Goal: Task Accomplishment & Management: Complete application form

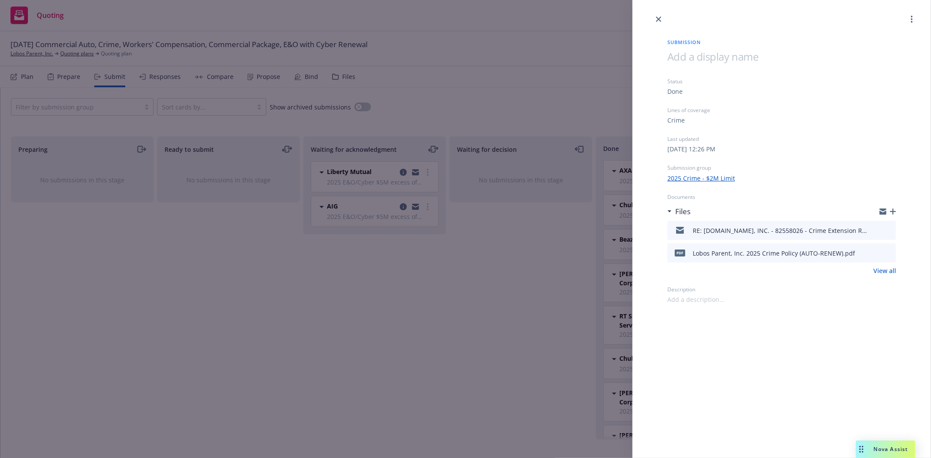
scroll to position [117, 0]
click at [661, 20] on icon "close" at bounding box center [658, 19] width 5 height 5
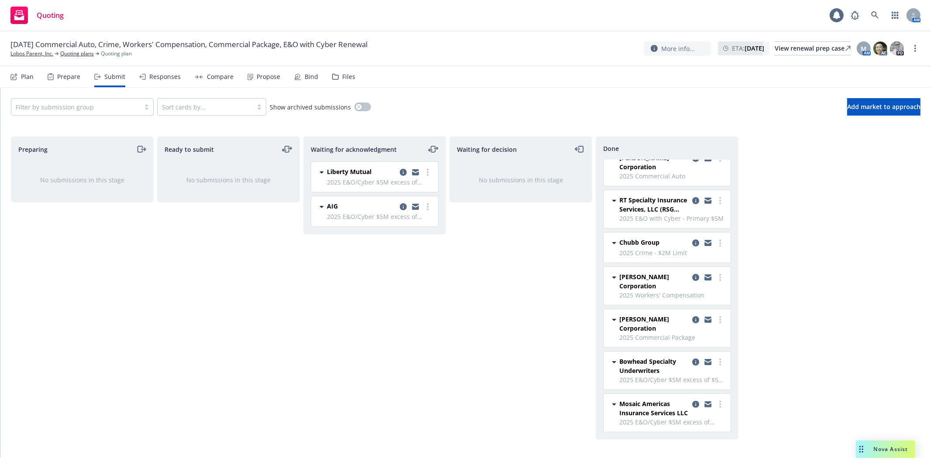
click at [434, 148] on icon "moveLeftRight" at bounding box center [433, 149] width 10 height 10
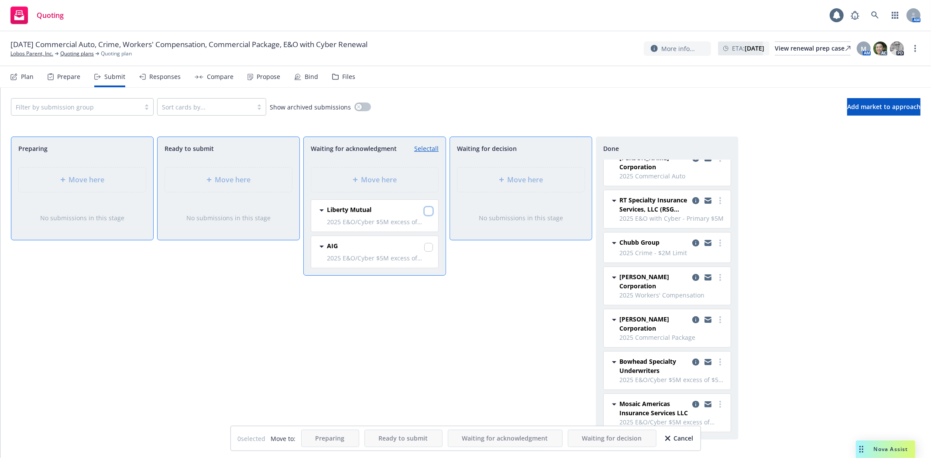
click at [428, 209] on input "checkbox" at bounding box center [428, 211] width 9 height 9
click at [429, 208] on input "checkbox" at bounding box center [428, 211] width 9 height 9
checkbox input "true"
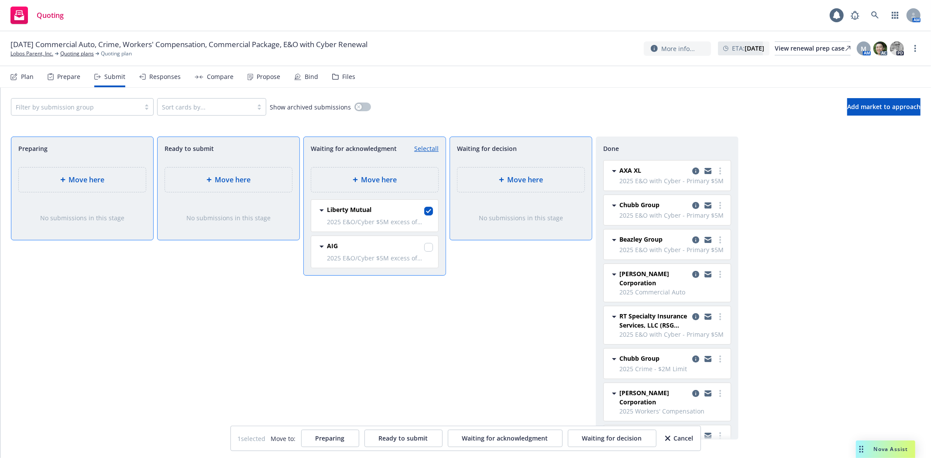
click at [565, 176] on div "Move here" at bounding box center [521, 180] width 113 height 10
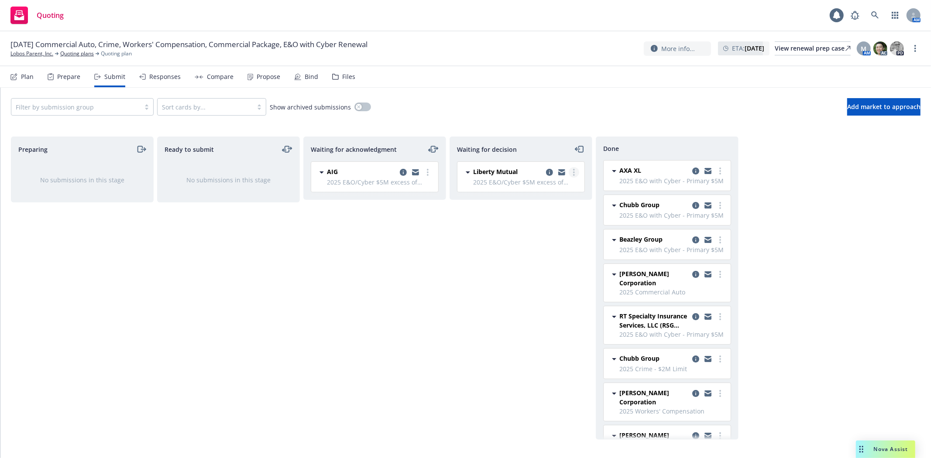
click at [577, 170] on link "more" at bounding box center [574, 172] width 10 height 10
click at [559, 224] on span "Add accepted decision" at bounding box center [534, 225] width 87 height 8
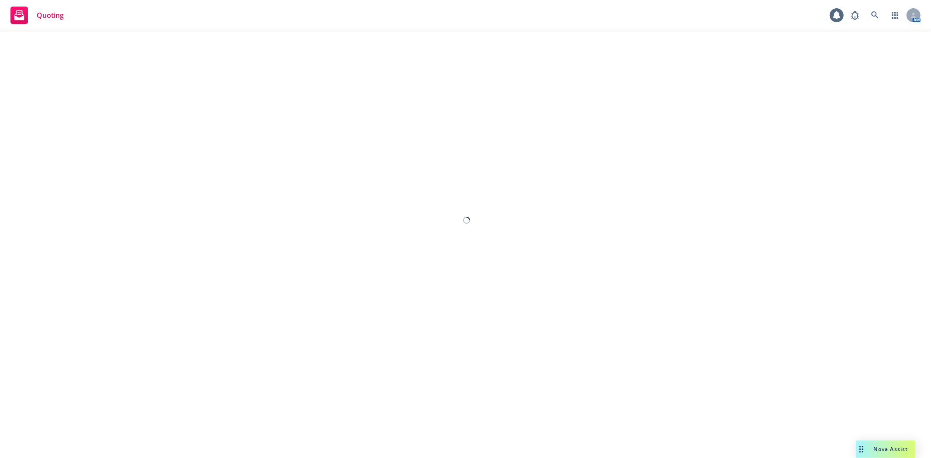
select select "12"
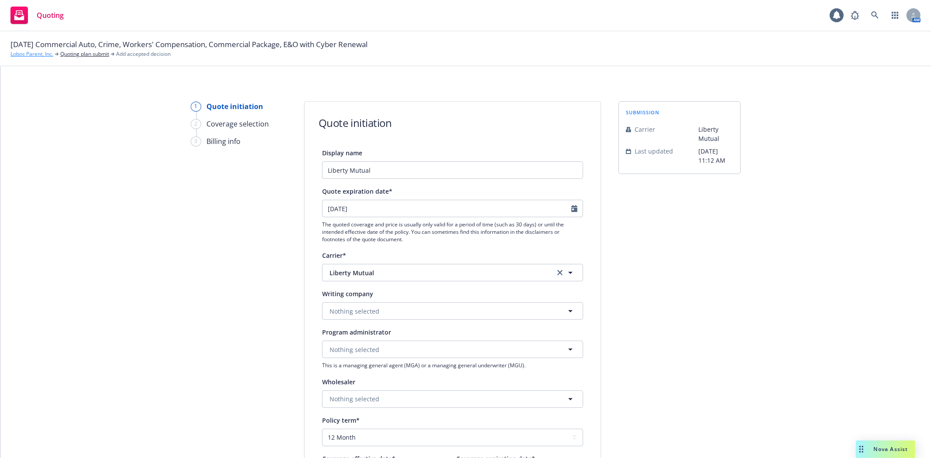
click at [16, 54] on link "Lobos Parent, Inc." at bounding box center [31, 54] width 43 height 8
click at [367, 312] on span "Nothing selected" at bounding box center [355, 311] width 50 height 9
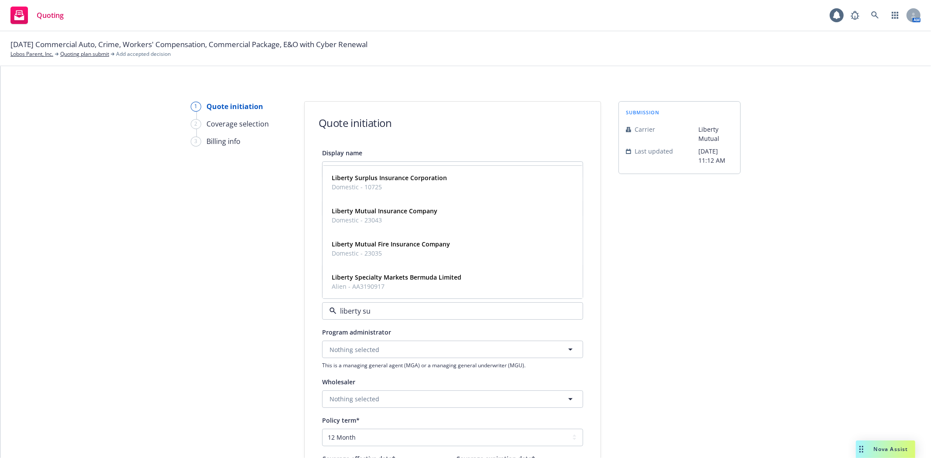
type input "liberty sur"
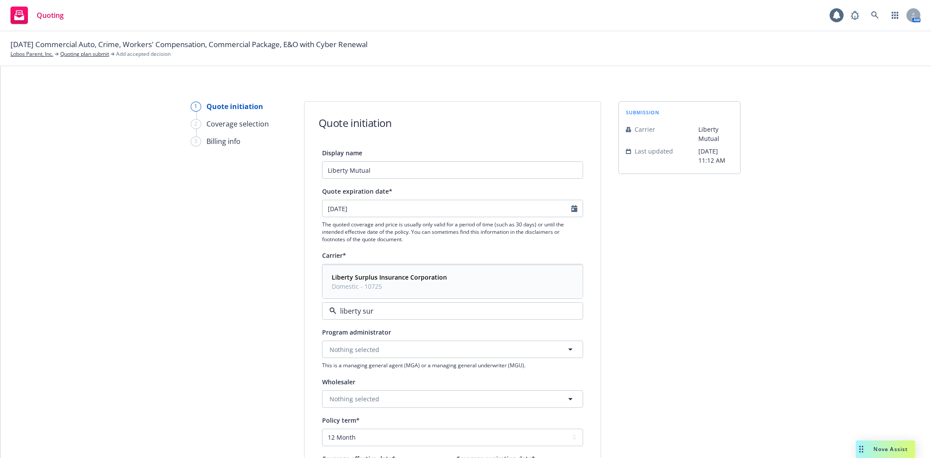
click at [368, 281] on strong "Liberty Surplus Insurance Corporation" at bounding box center [389, 278] width 115 height 8
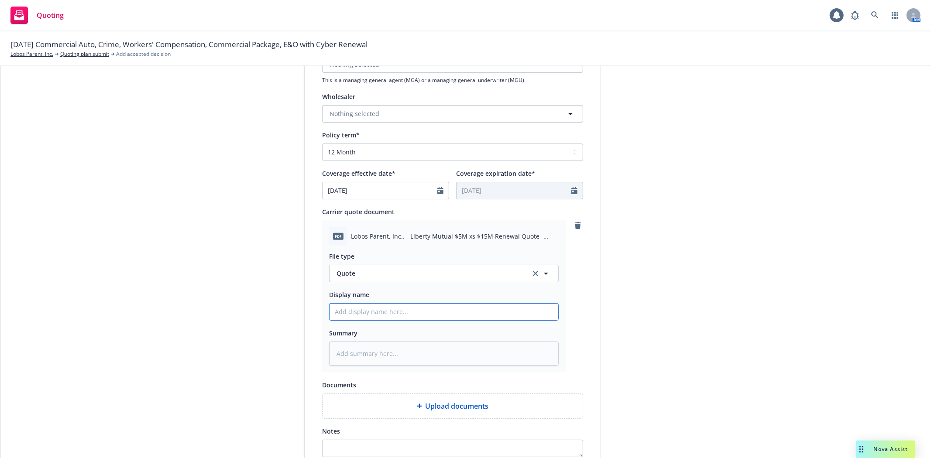
click at [387, 317] on input "Display name" at bounding box center [444, 312] width 229 height 17
paste input "Liberty Mutual $5M xs $15M Renewal Quote - 2025"
type textarea "x"
type input "Liberty Mutual $5M xs $15M Renewal Quote - 2025"
click at [594, 339] on div "Display name Liberty Mutual Quote expiration date* [DATE] The quoted coverage a…" at bounding box center [453, 168] width 296 height 613
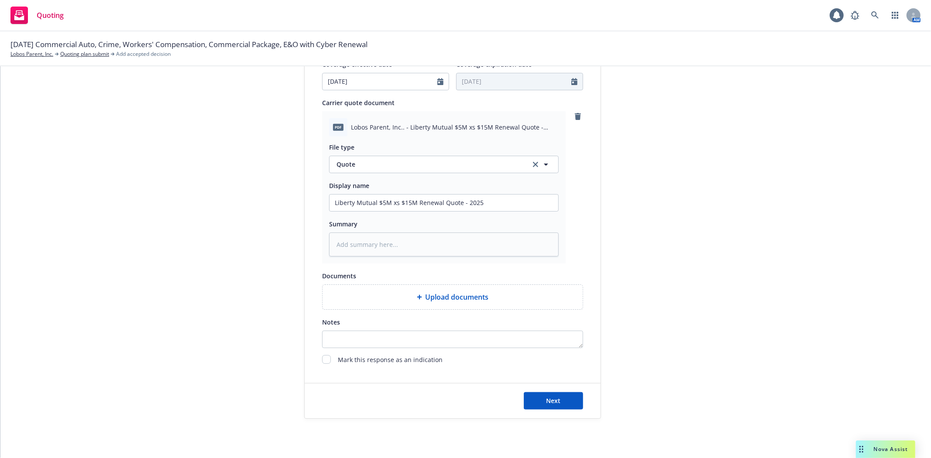
scroll to position [413, 0]
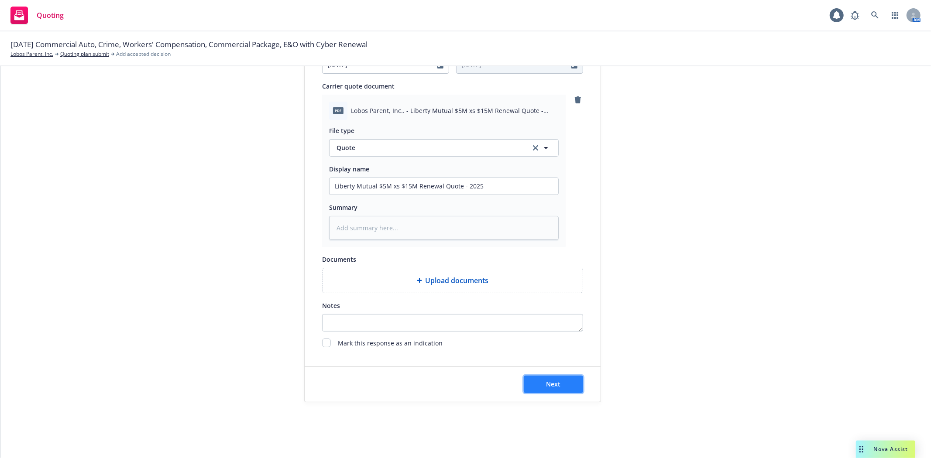
click at [549, 386] on span "Next" at bounding box center [554, 384] width 14 height 8
type textarea "x"
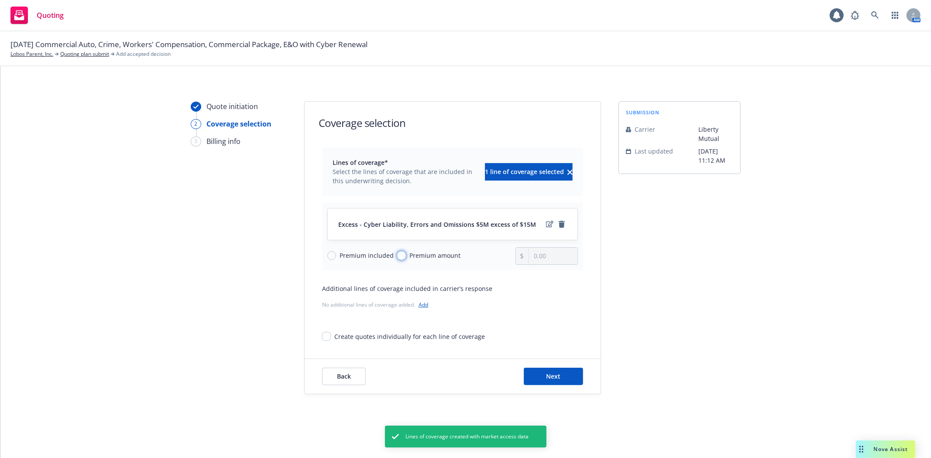
click at [399, 258] on input "Premium amount" at bounding box center [401, 255] width 9 height 9
radio input "true"
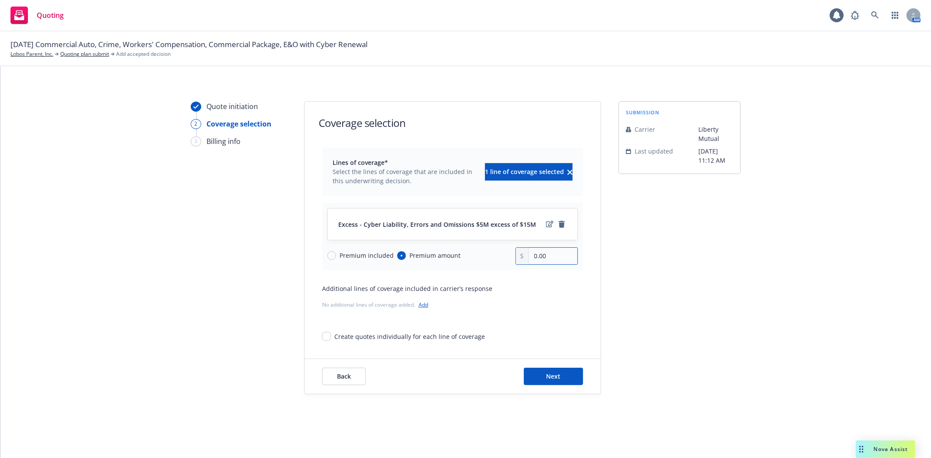
click at [549, 257] on input "0.00" at bounding box center [553, 256] width 48 height 17
drag, startPoint x: 549, startPoint y: 257, endPoint x: 499, endPoint y: 256, distance: 50.2
click at [499, 256] on div "Premium included Premium amount 0.00" at bounding box center [452, 256] width 251 height 17
type input "56,000.00"
click at [561, 379] on button "Next" at bounding box center [553, 376] width 59 height 17
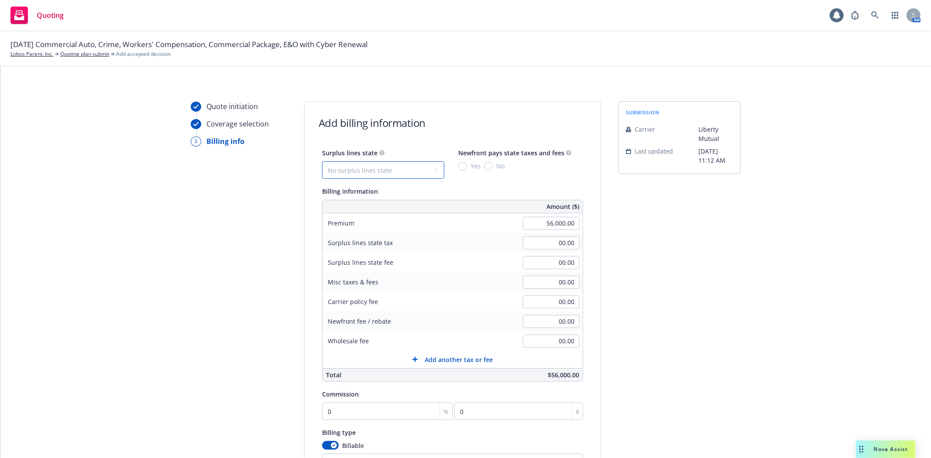
click at [403, 163] on select "No surplus lines state [US_STATE] [US_STATE] [US_STATE] [US_STATE] [US_STATE] […" at bounding box center [383, 170] width 122 height 17
select select "CA"
click at [322, 162] on select "No surplus lines state [US_STATE] [US_STATE] [US_STATE] [US_STATE] [US_STATE] […" at bounding box center [383, 170] width 122 height 17
type input "1,680.00"
type input "100.80"
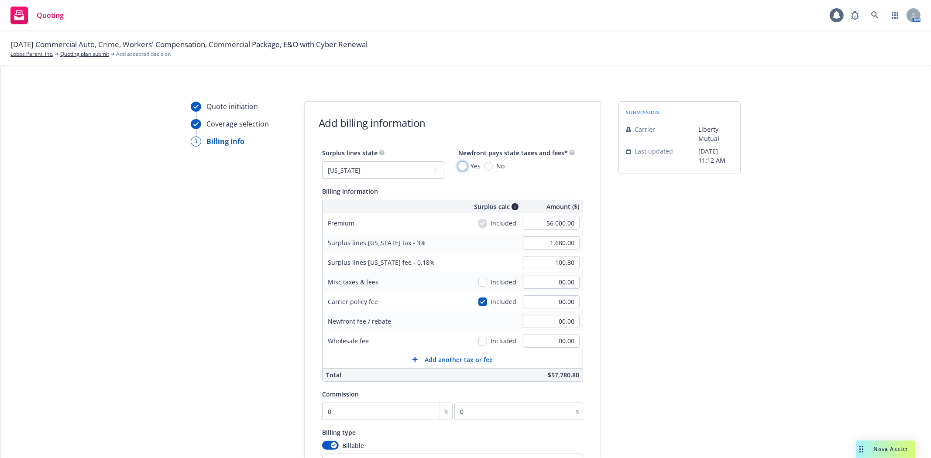
click at [458, 168] on input "Yes" at bounding box center [462, 166] width 9 height 9
radio input "true"
click at [390, 408] on input "0" at bounding box center [387, 411] width 131 height 17
type input "1"
type input "560"
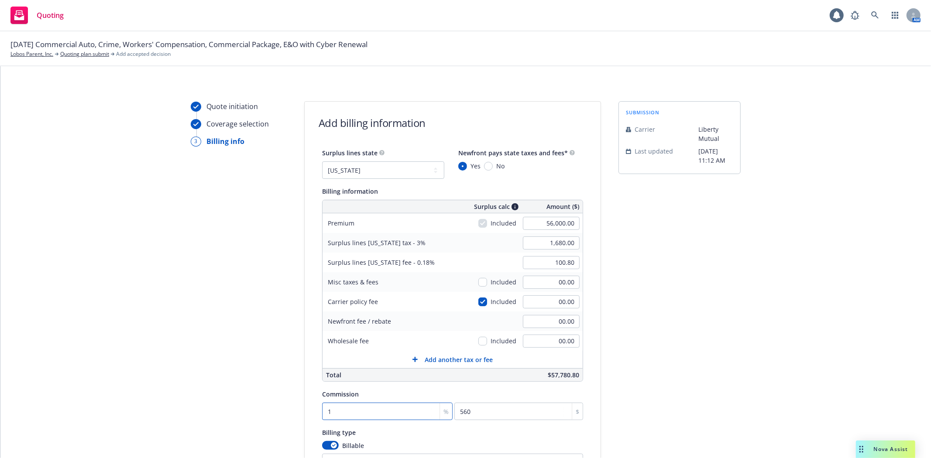
type input "15"
type input "8400"
type input "15"
click at [583, 385] on div "Surplus lines state No surplus lines state [US_STATE] [US_STATE] [US_STATE] [US…" at bounding box center [453, 321] width 296 height 347
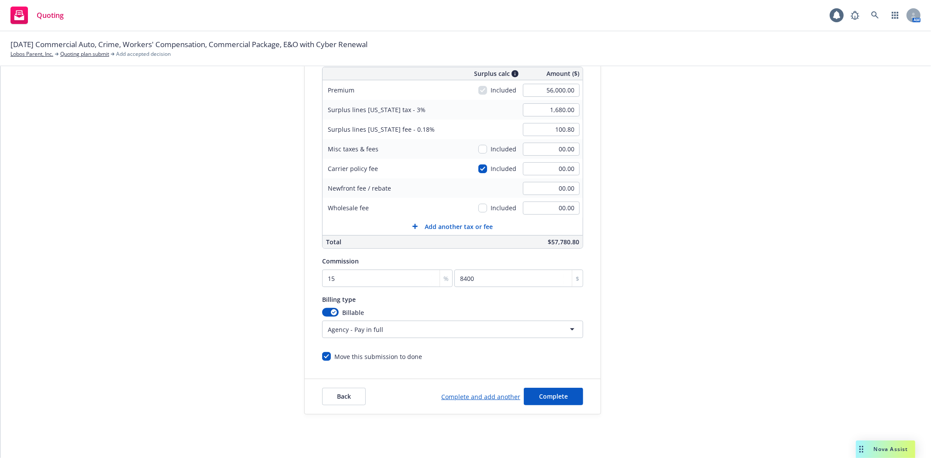
scroll to position [146, 0]
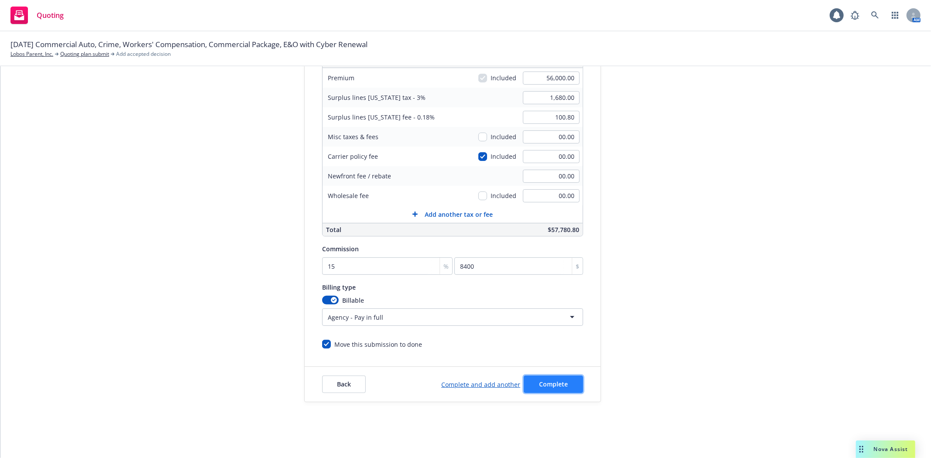
click at [559, 380] on button "Complete" at bounding box center [553, 384] width 59 height 17
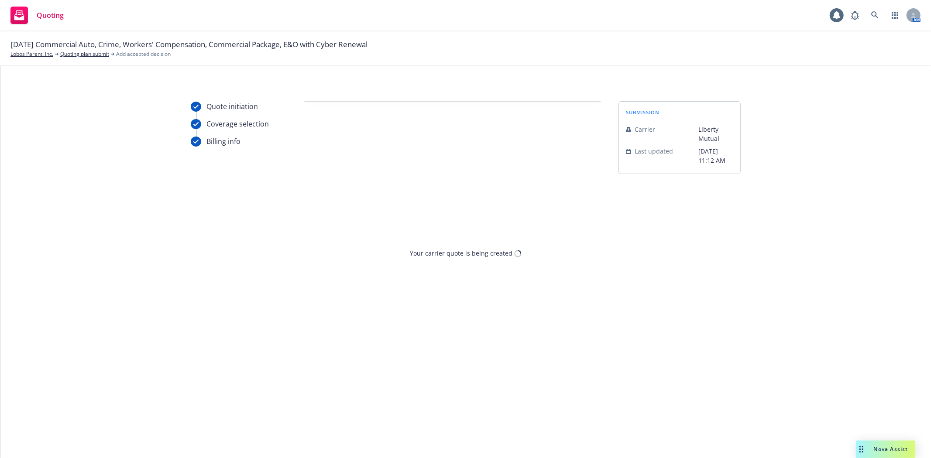
scroll to position [0, 0]
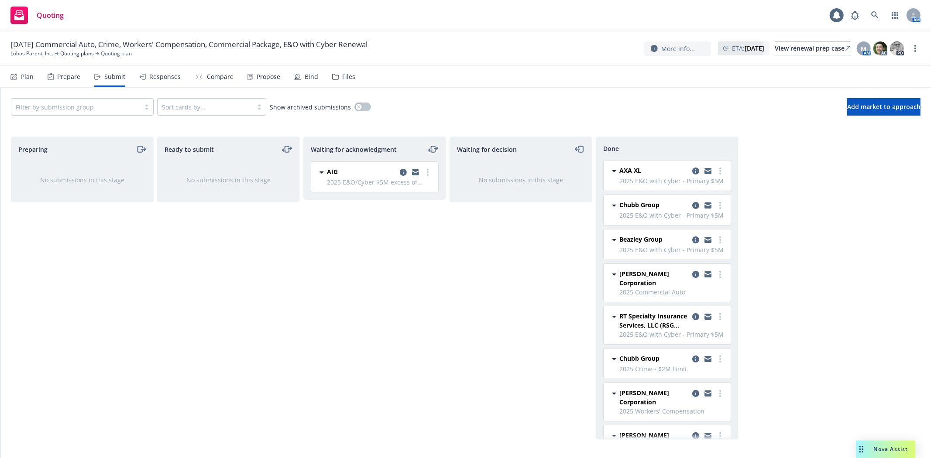
click at [434, 148] on icon "moveLeftRight" at bounding box center [433, 149] width 10 height 10
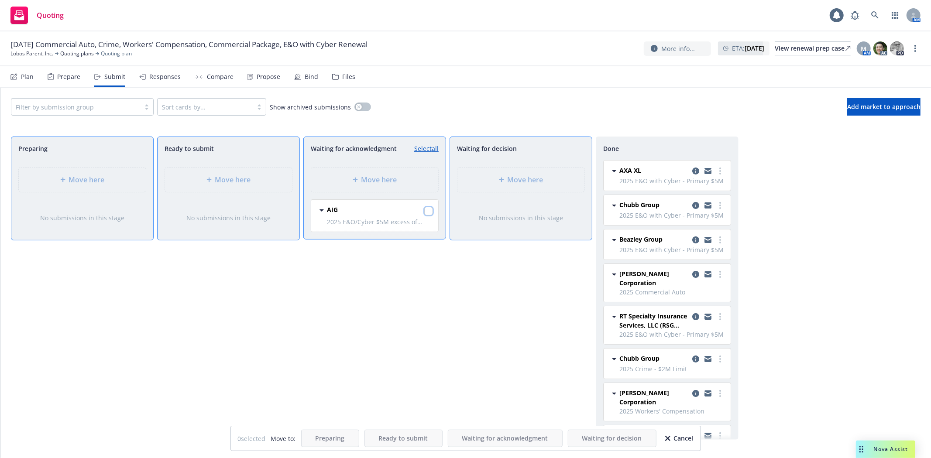
click at [424, 209] on input "checkbox" at bounding box center [428, 211] width 9 height 9
checkbox input "true"
click at [508, 172] on div "Move here" at bounding box center [521, 180] width 127 height 24
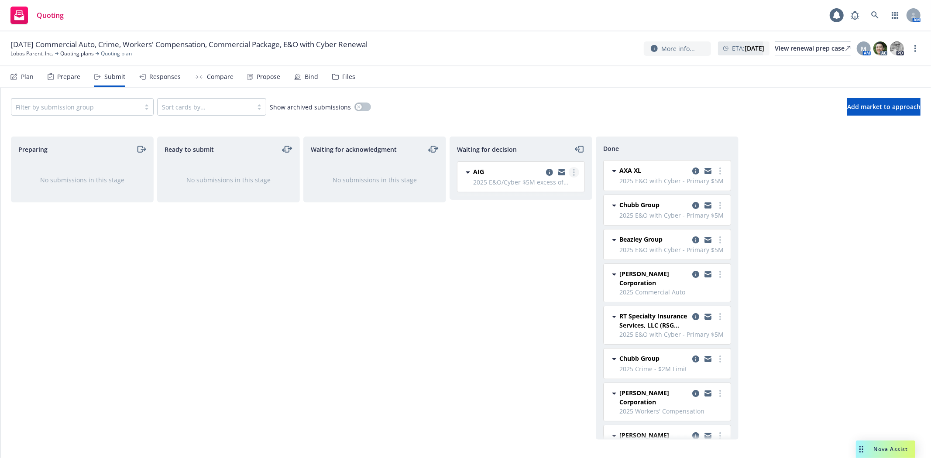
click at [574, 168] on link "more" at bounding box center [574, 172] width 10 height 10
click at [561, 225] on span "Add accepted decision" at bounding box center [534, 225] width 87 height 8
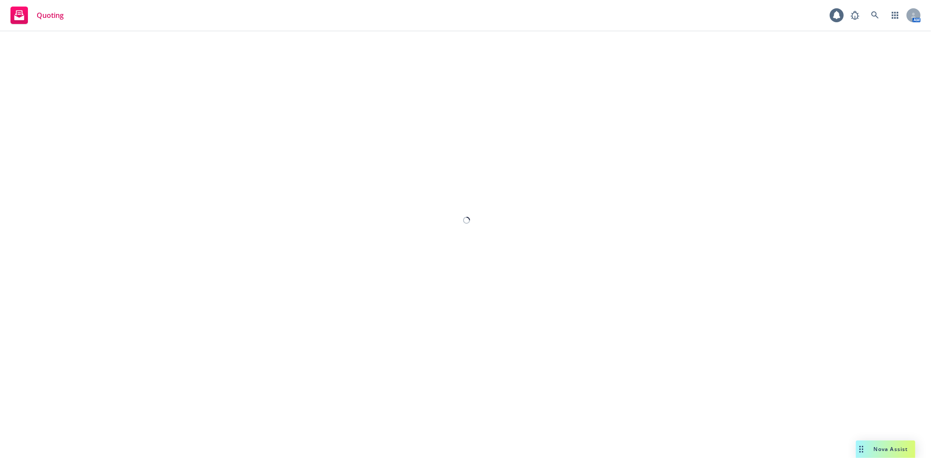
select select "12"
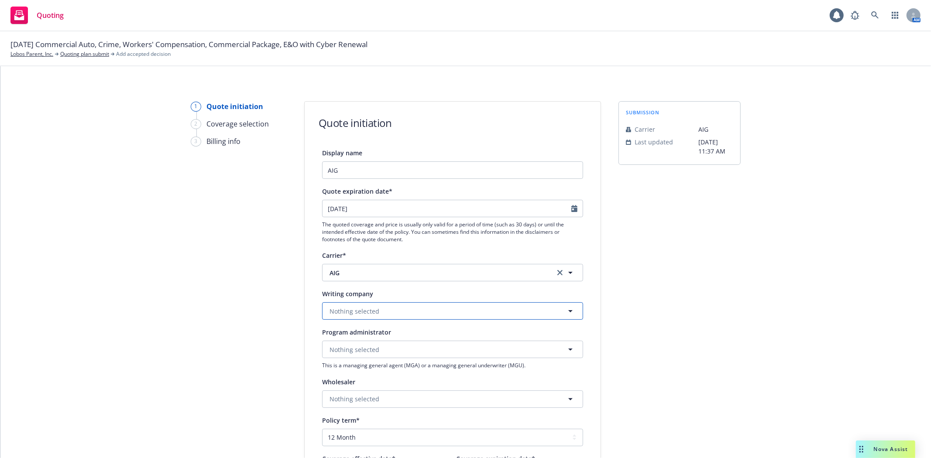
click at [351, 313] on span "Nothing selected" at bounding box center [355, 311] width 50 height 9
type input "aig spec"
click at [374, 285] on span "Domestic - 26883" at bounding box center [382, 286] width 100 height 9
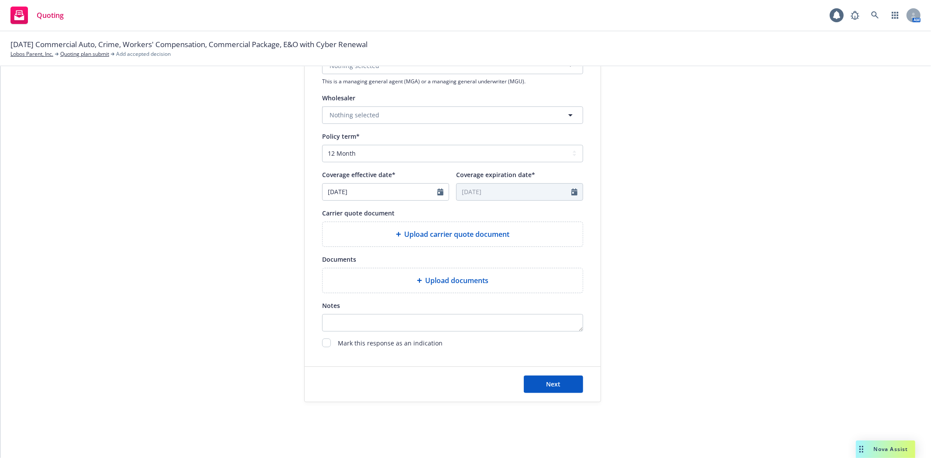
click at [455, 232] on span "Upload carrier quote document" at bounding box center [457, 234] width 105 height 10
click at [396, 237] on div "Upload carrier quote document" at bounding box center [453, 234] width 246 height 10
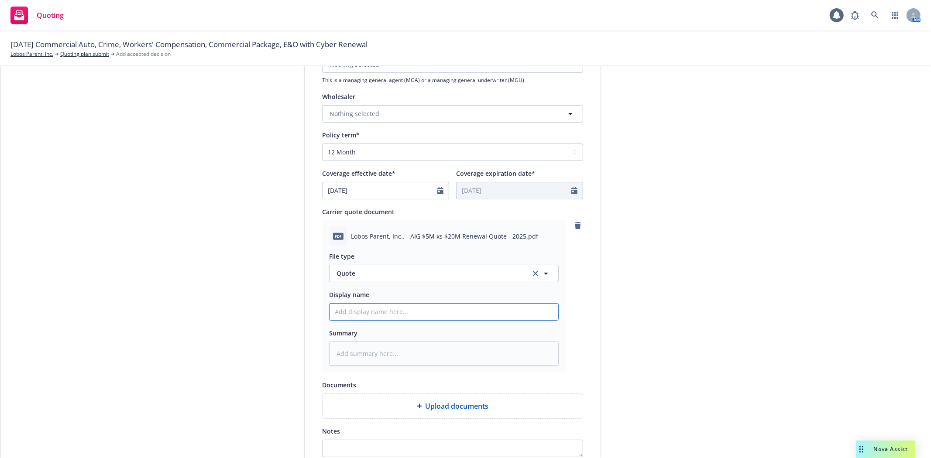
click at [403, 308] on input "Display name" at bounding box center [444, 312] width 229 height 17
paste input "AIG $5M xs $20M Renewal Quote - 2025"
type textarea "x"
type input "AIG $5M xs $20M Renewal Quote - 2025"
click at [571, 347] on div "pdf Lobos Parent, Inc.. - AIG $5M xs $20M Renewal Quote - 2025.pdf File type Qu…" at bounding box center [452, 296] width 261 height 152
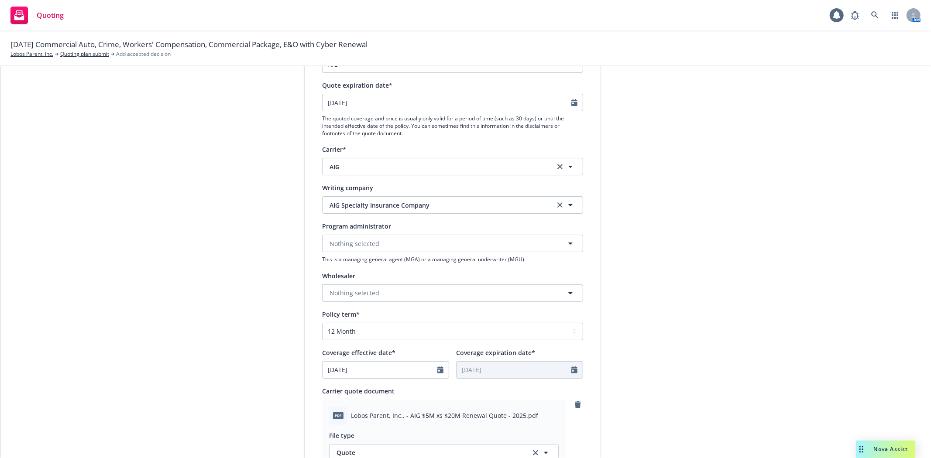
scroll to position [413, 0]
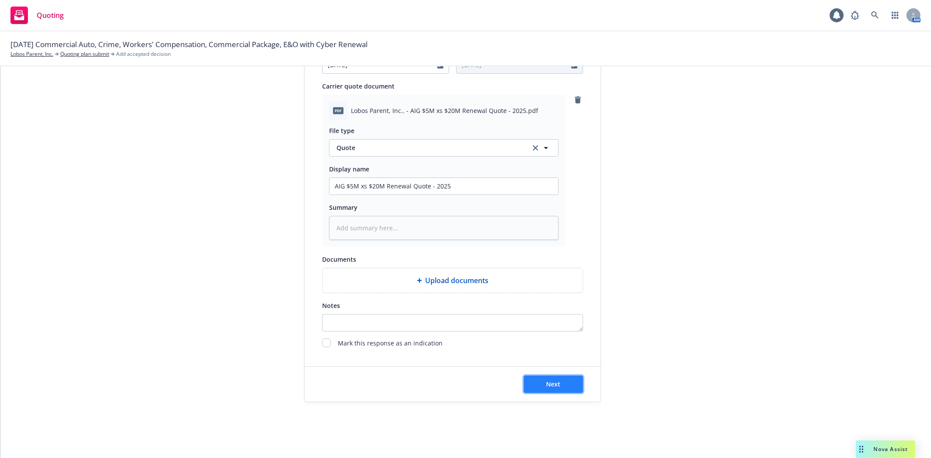
click at [561, 382] on button "Next" at bounding box center [553, 384] width 59 height 17
type textarea "x"
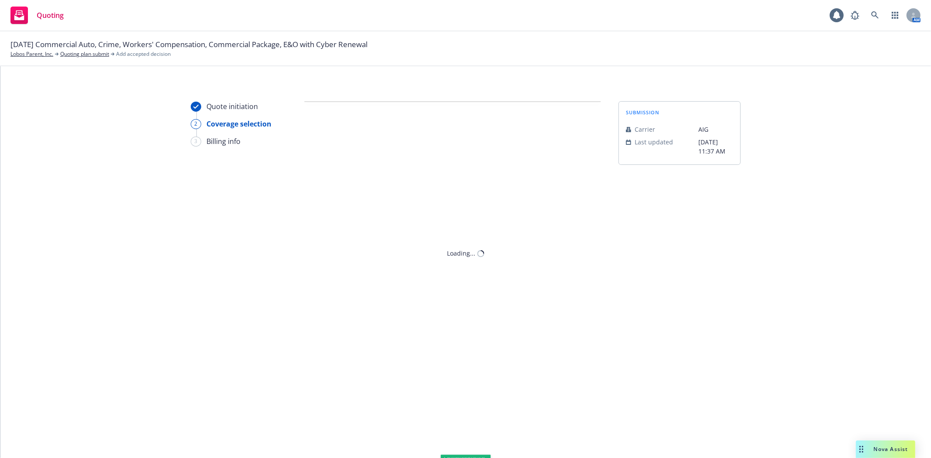
scroll to position [0, 0]
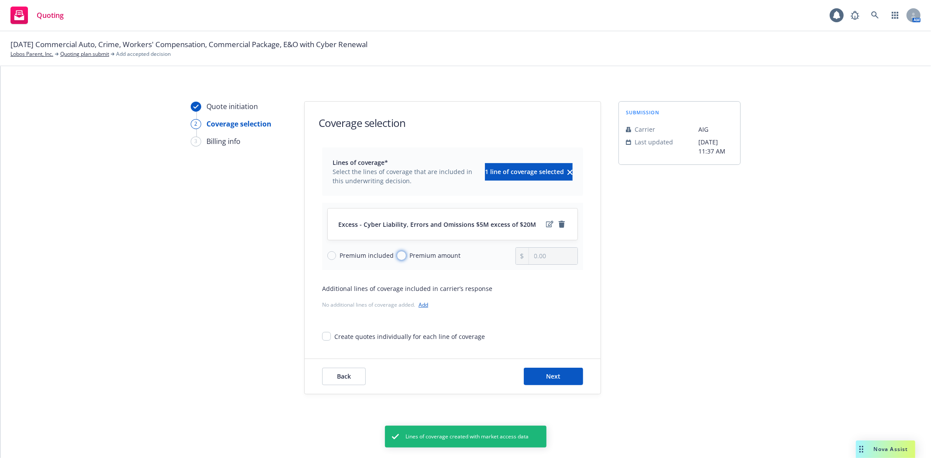
click at [400, 253] on input "Premium amount" at bounding box center [401, 255] width 9 height 9
radio input "true"
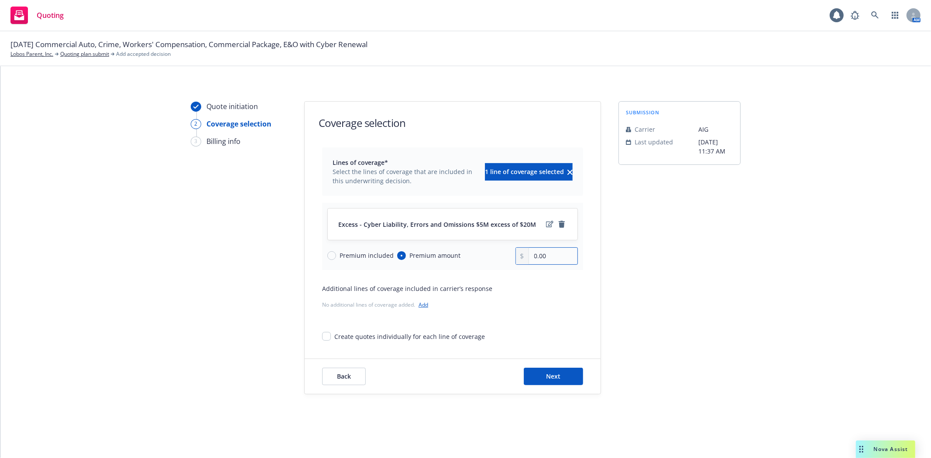
drag, startPoint x: 561, startPoint y: 259, endPoint x: 490, endPoint y: 259, distance: 71.2
click at [490, 259] on div "Premium included Premium amount 0.00" at bounding box center [452, 256] width 251 height 17
type input "56,000.00"
click at [547, 380] on span "Next" at bounding box center [554, 376] width 14 height 8
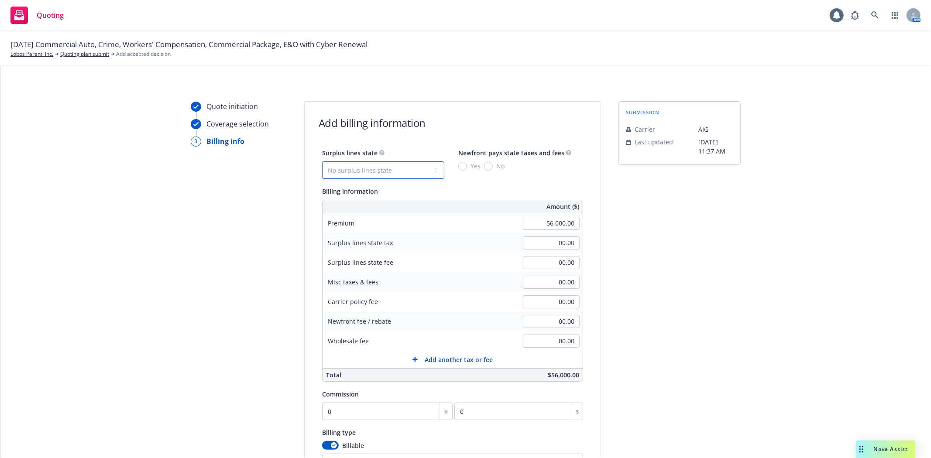
click at [380, 173] on select "No surplus lines state [US_STATE] [US_STATE] [US_STATE] [US_STATE] [US_STATE] […" at bounding box center [383, 170] width 122 height 17
select select "CA"
click at [322, 162] on select "No surplus lines state [US_STATE] [US_STATE] [US_STATE] [US_STATE] [US_STATE] […" at bounding box center [383, 170] width 122 height 17
type input "1,680.00"
type input "100.80"
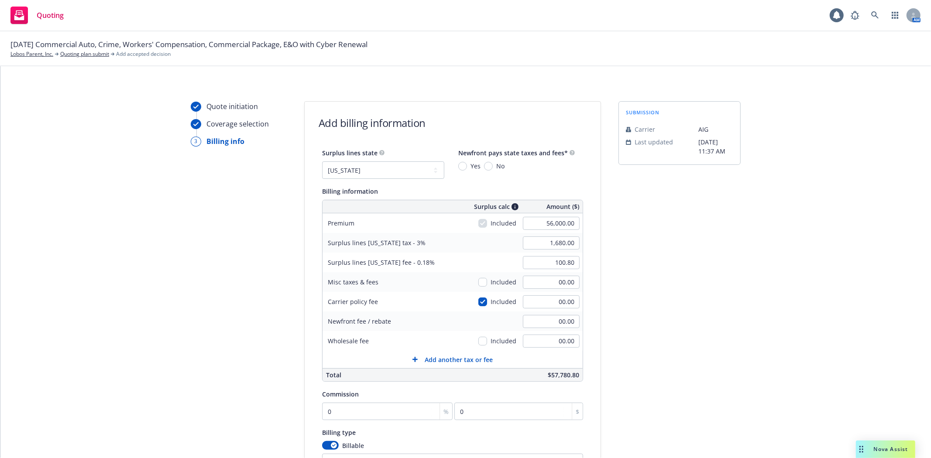
click at [467, 162] on span "Yes" at bounding box center [474, 166] width 14 height 9
click at [463, 162] on input "Yes" at bounding box center [462, 166] width 9 height 9
radio input "true"
click at [395, 416] on input "0" at bounding box center [387, 411] width 131 height 17
type input "2"
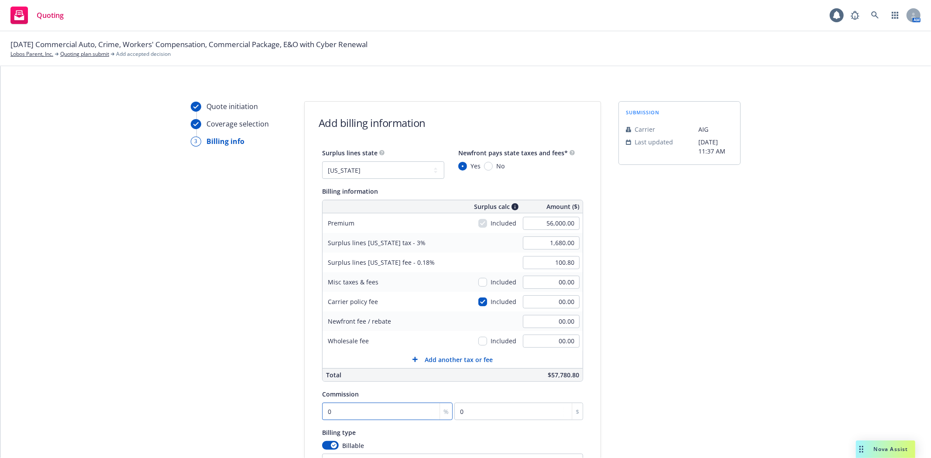
type input "1120"
type input "20"
type input "11200"
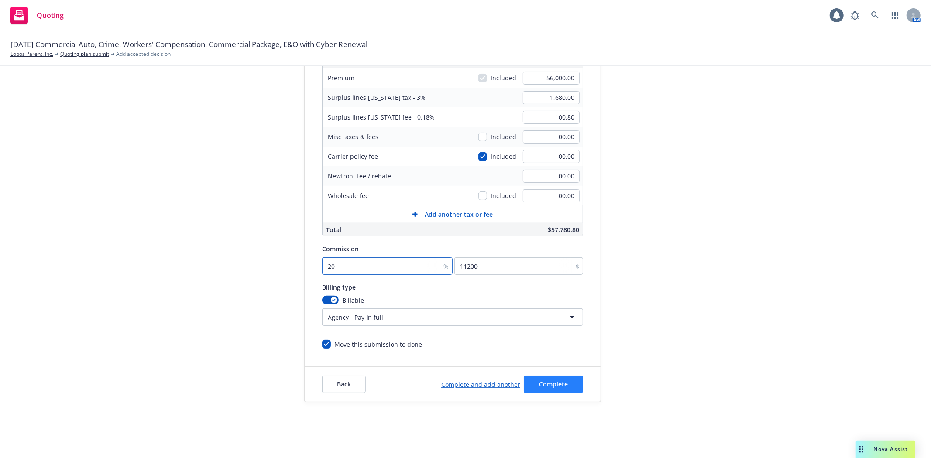
type input "20"
click at [564, 387] on span "Complete" at bounding box center [553, 384] width 29 height 8
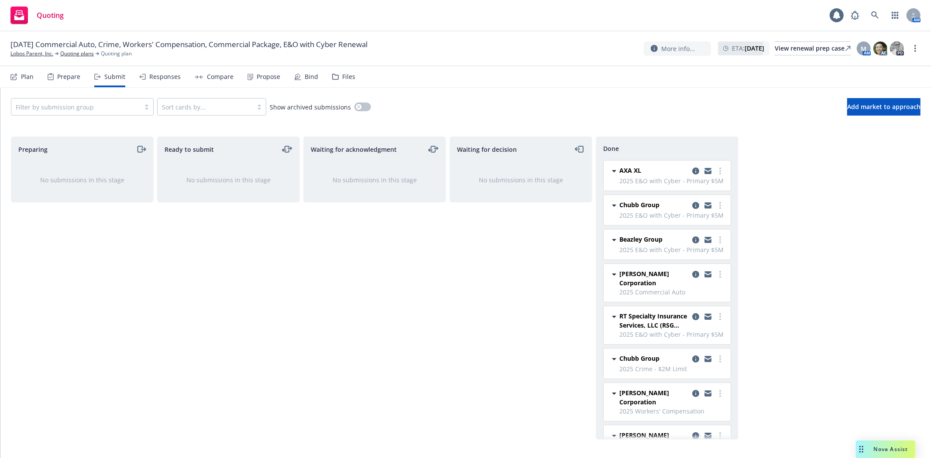
click at [264, 75] on div "Propose" at bounding box center [269, 76] width 24 height 7
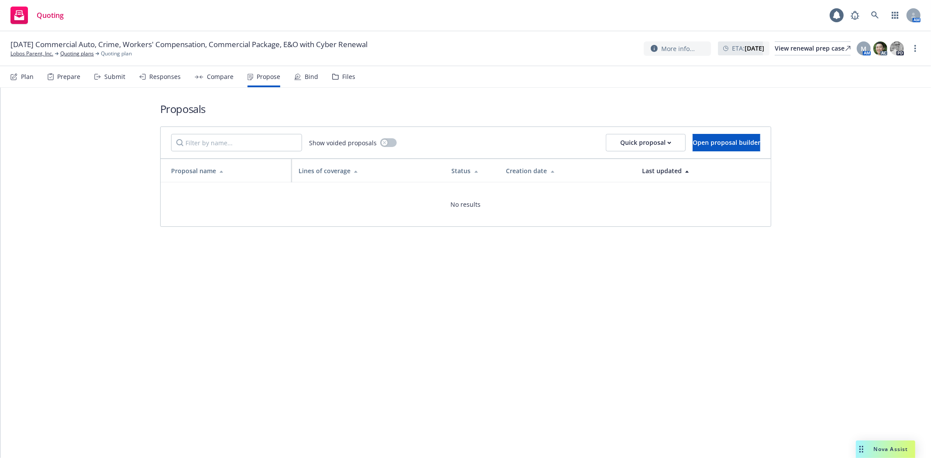
click at [307, 76] on div "Bind" at bounding box center [312, 76] width 14 height 7
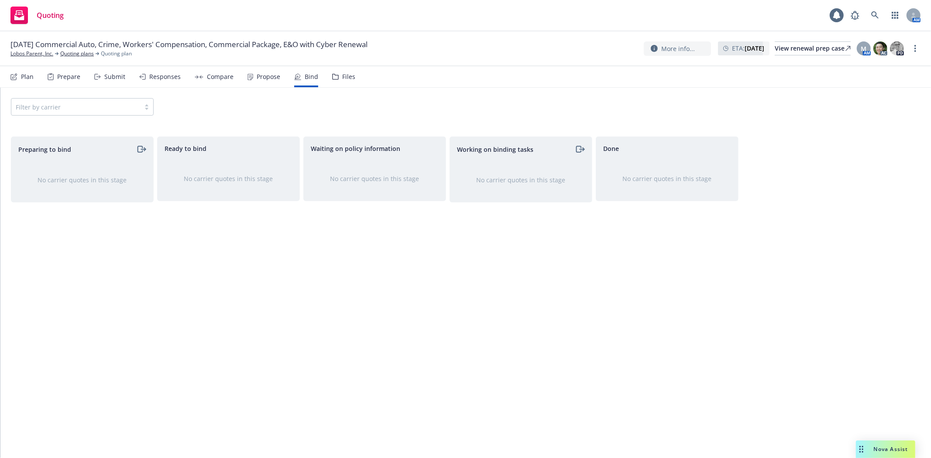
click at [118, 73] on div "Submit" at bounding box center [114, 76] width 21 height 7
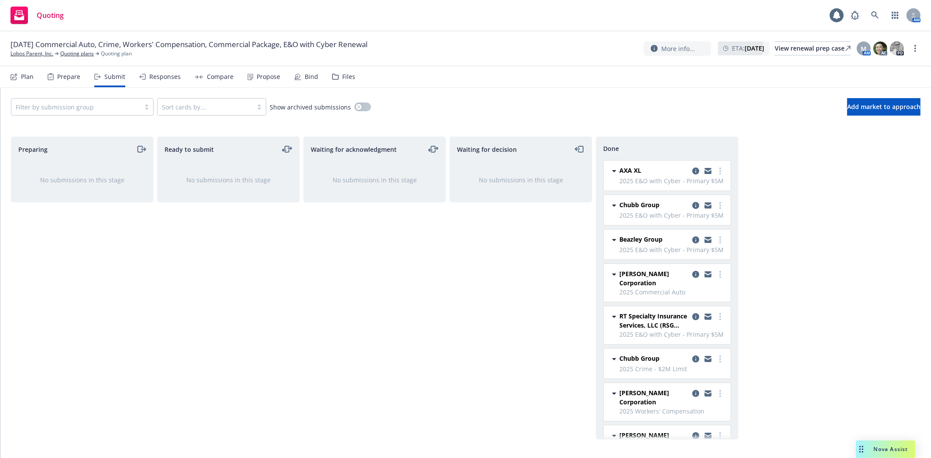
click at [272, 77] on div "Propose" at bounding box center [269, 76] width 24 height 7
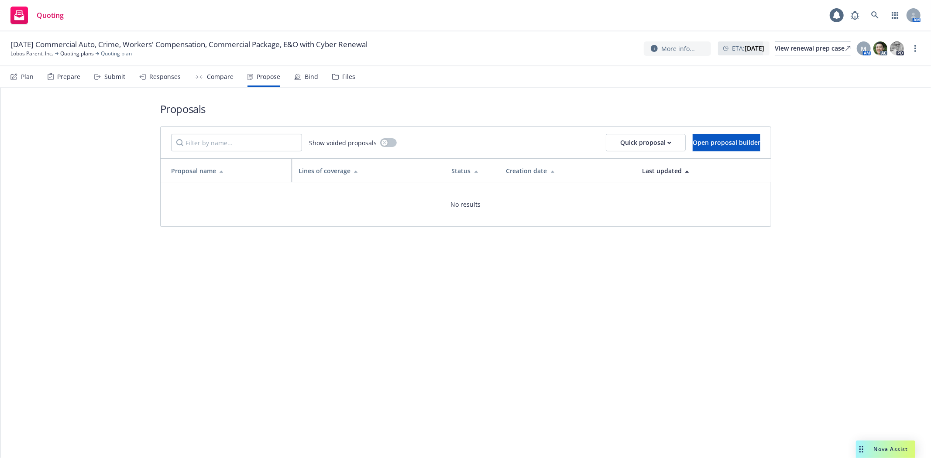
click at [305, 78] on div "Bind" at bounding box center [312, 76] width 14 height 7
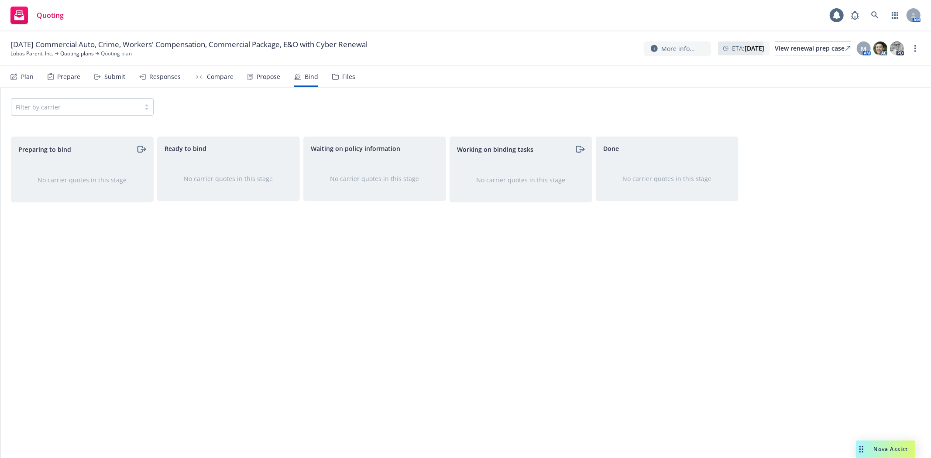
click at [337, 78] on div "Files" at bounding box center [343, 76] width 23 height 21
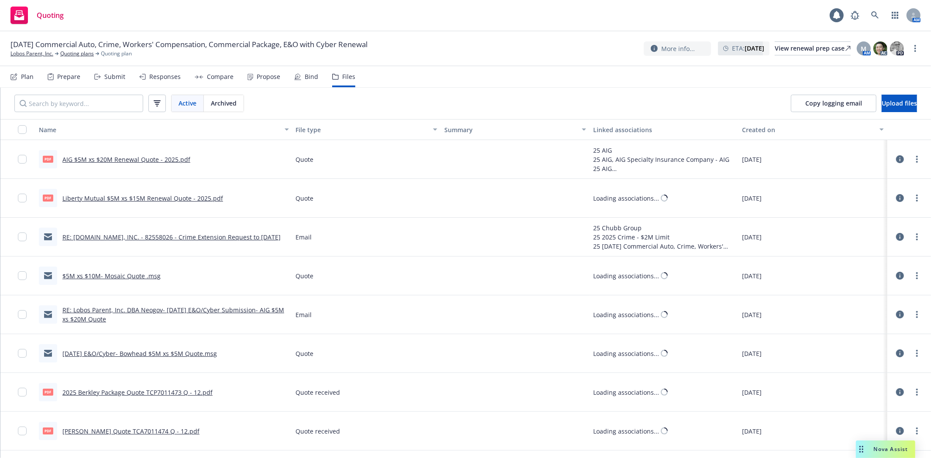
click at [306, 78] on div "Bind" at bounding box center [312, 76] width 14 height 7
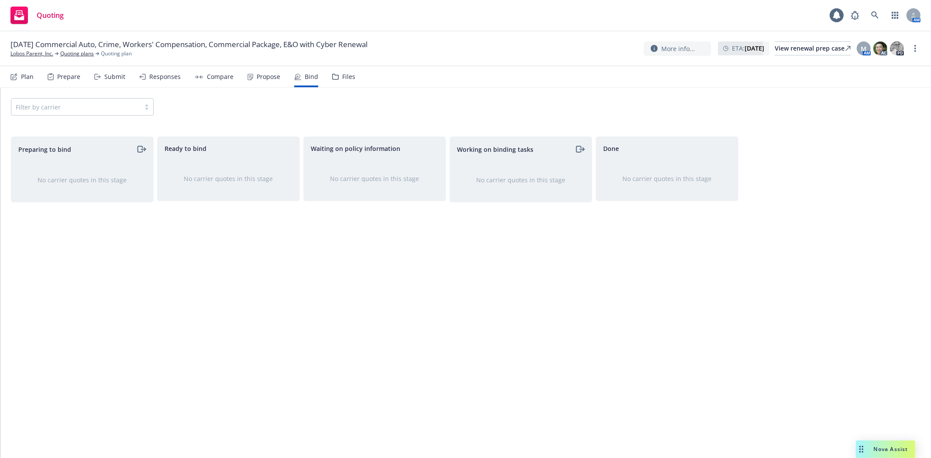
click at [221, 78] on div "Compare" at bounding box center [220, 76] width 27 height 7
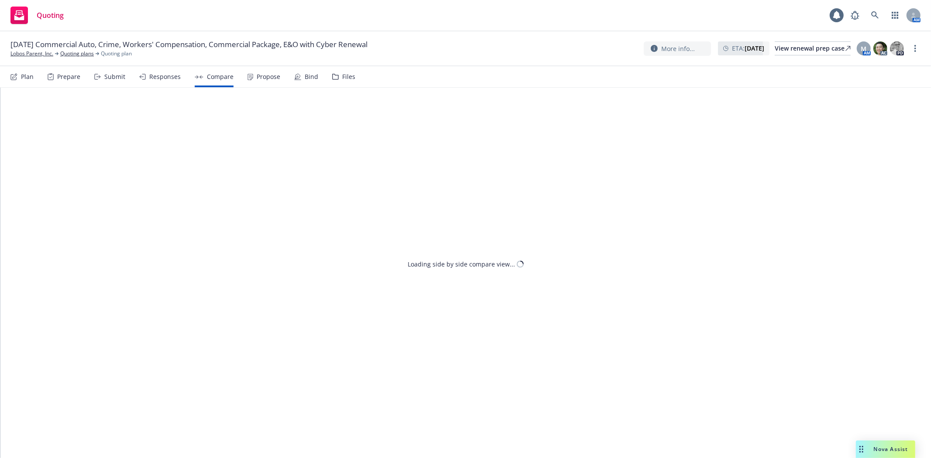
click at [167, 80] on div "Responses" at bounding box center [164, 76] width 31 height 7
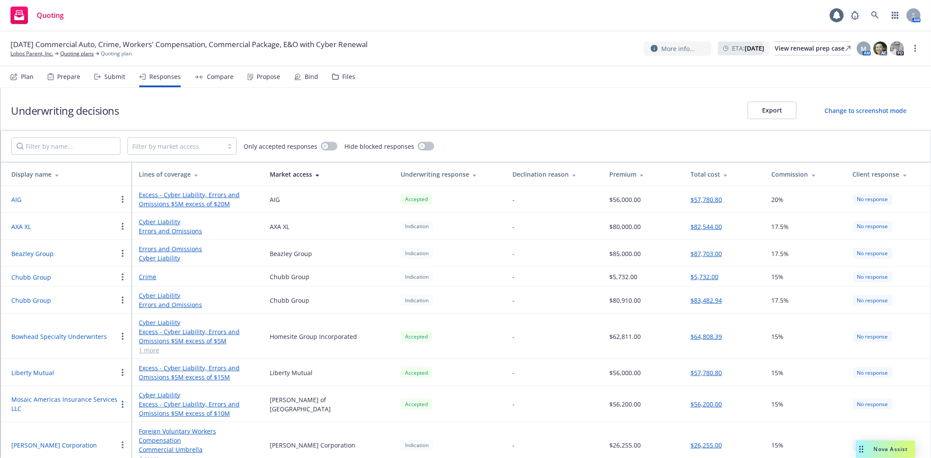
click at [118, 80] on div "Submit" at bounding box center [109, 76] width 31 height 21
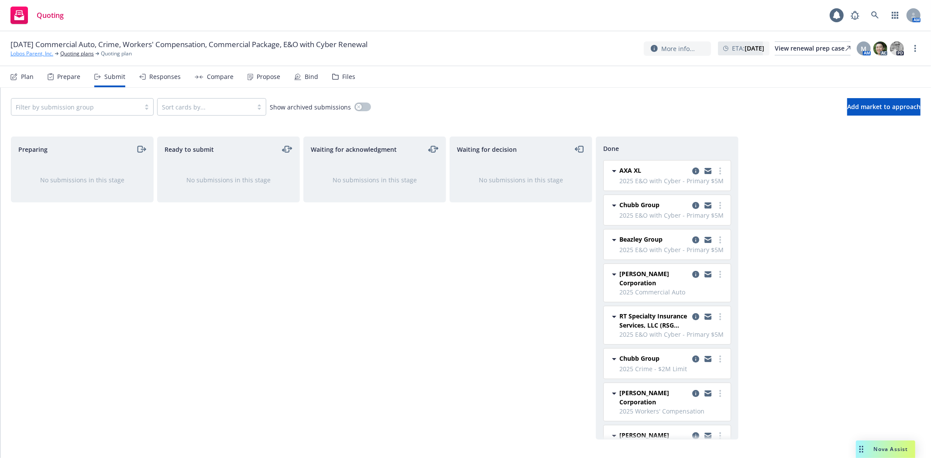
click at [47, 53] on link "Lobos Parent, Inc." at bounding box center [31, 54] width 43 height 8
